Goal: Find specific page/section: Find specific page/section

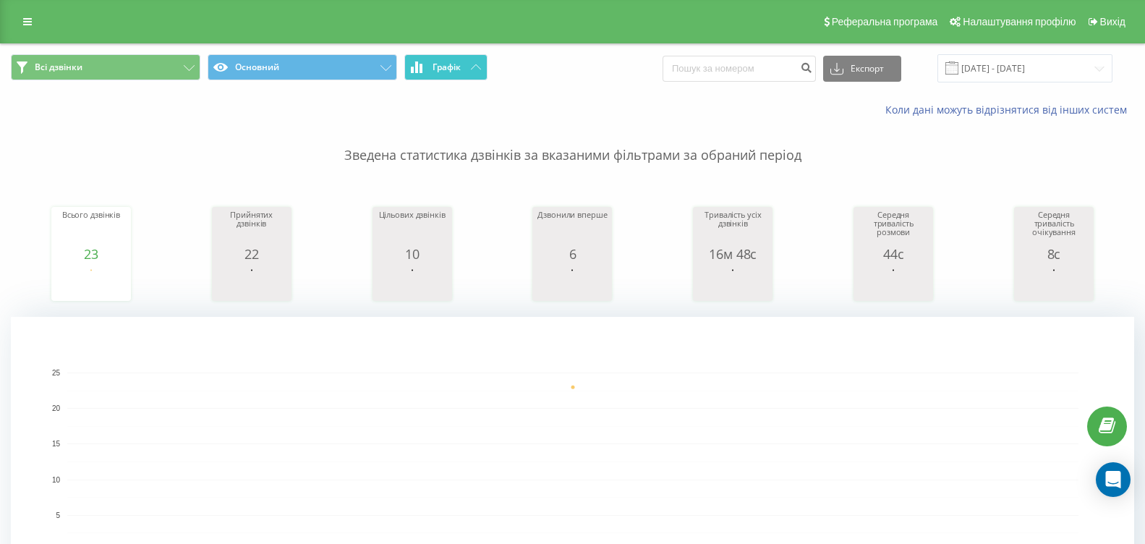
click at [459, 69] on span "Графік" at bounding box center [447, 67] width 28 height 10
click at [444, 62] on span "Графік" at bounding box center [447, 67] width 28 height 10
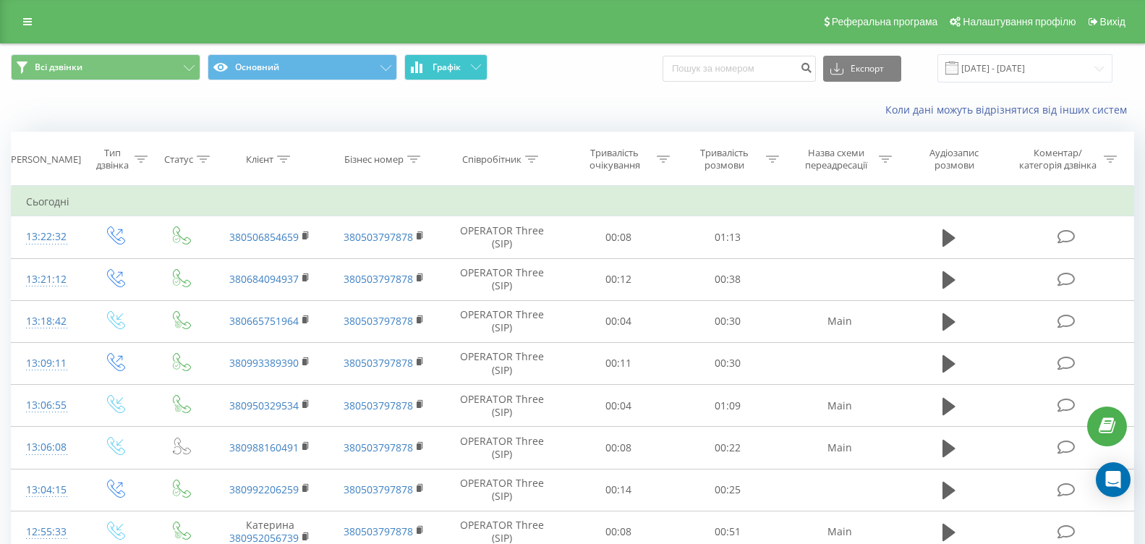
click at [444, 62] on span "Графік" at bounding box center [447, 67] width 28 height 10
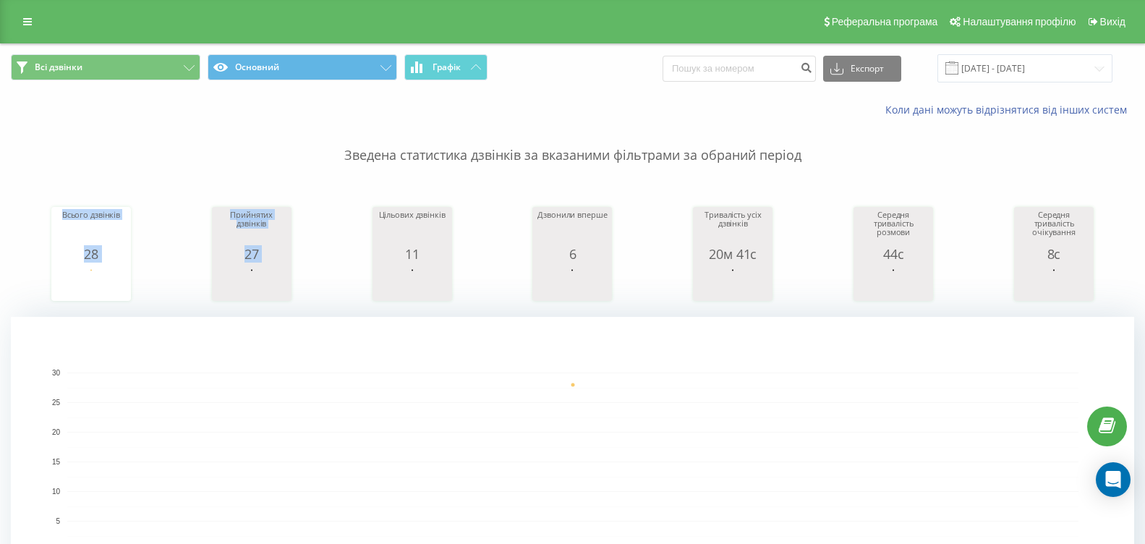
drag, startPoint x: 809, startPoint y: 153, endPoint x: 349, endPoint y: 168, distance: 460.3
click at [349, 168] on div "Зведена статистика дзвінків за вказаними фільтрами за обраний період Всього дзв…" at bounding box center [572, 361] width 1123 height 489
click at [431, 135] on p "Зведена статистика дзвінків за вказаними фільтрами за обраний період" at bounding box center [572, 141] width 1123 height 48
click at [464, 69] on button "Графік" at bounding box center [445, 67] width 83 height 26
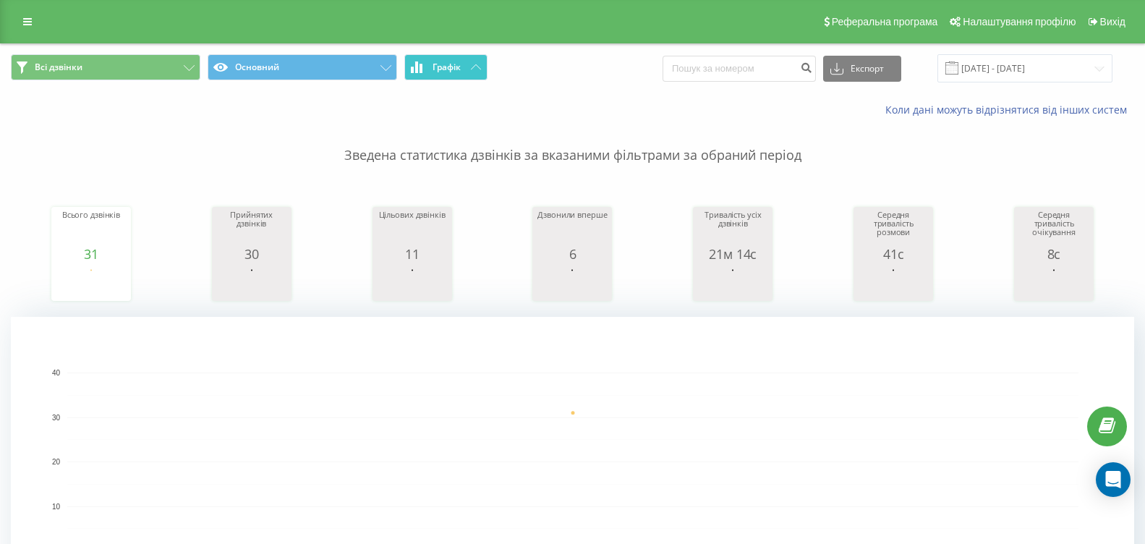
click at [449, 69] on span "Графік" at bounding box center [447, 67] width 28 height 10
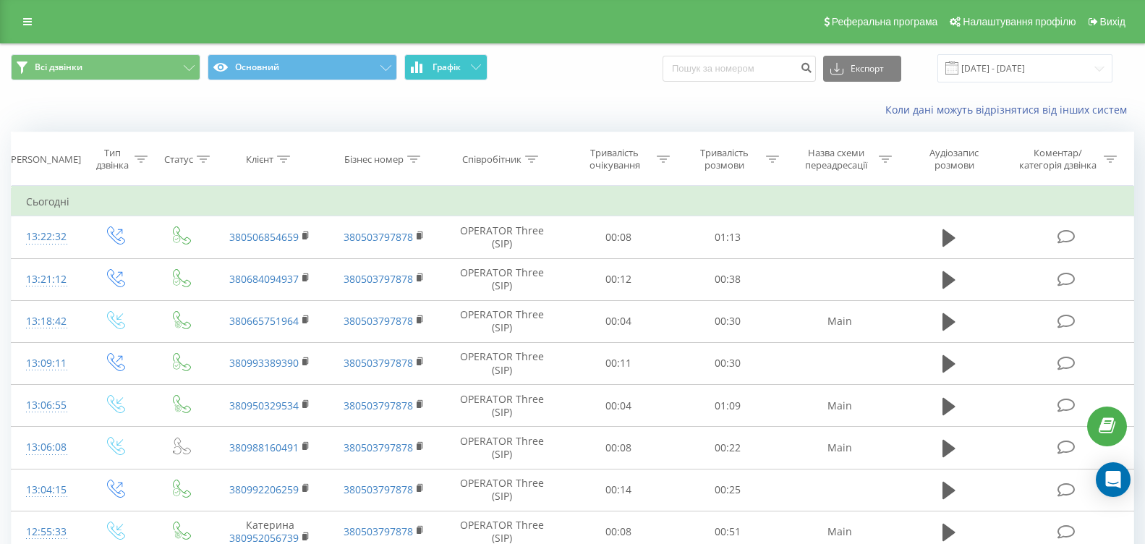
click at [449, 69] on span "Графік" at bounding box center [447, 67] width 28 height 10
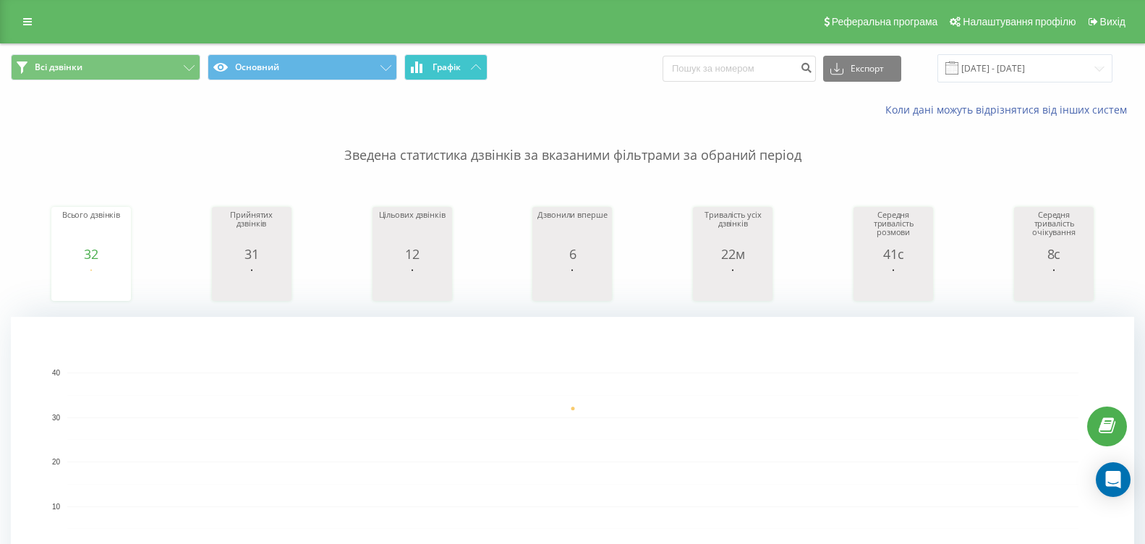
click at [467, 69] on button "Графік" at bounding box center [445, 67] width 83 height 26
click at [461, 77] on button "Графік" at bounding box center [445, 67] width 83 height 26
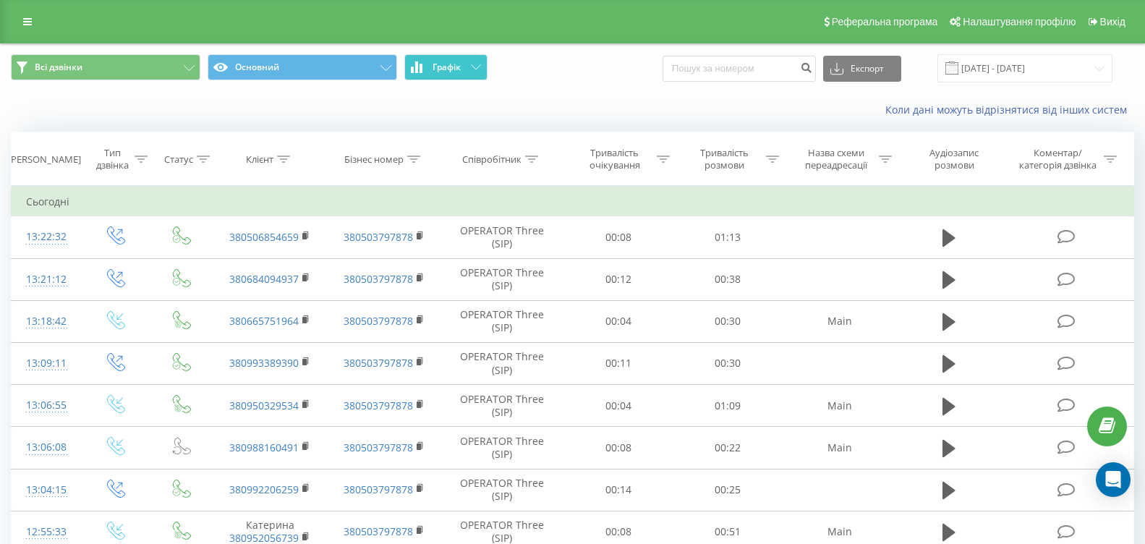
click at [461, 77] on button "Графік" at bounding box center [445, 67] width 83 height 26
